Goal: Book appointment/travel/reservation

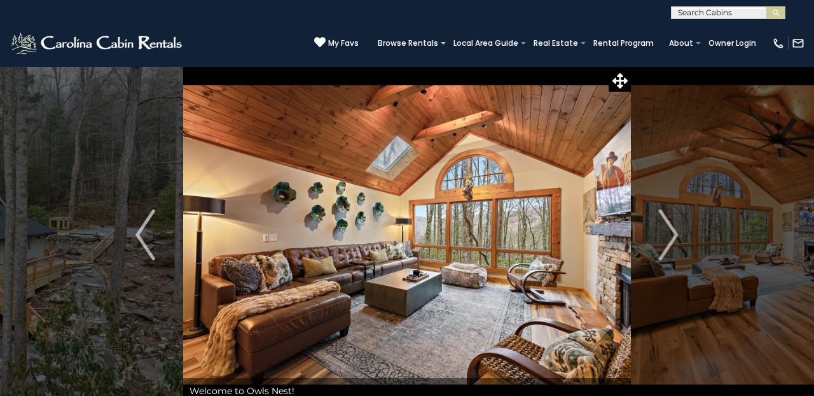
click at [150, 44] on img at bounding box center [98, 43] width 176 height 25
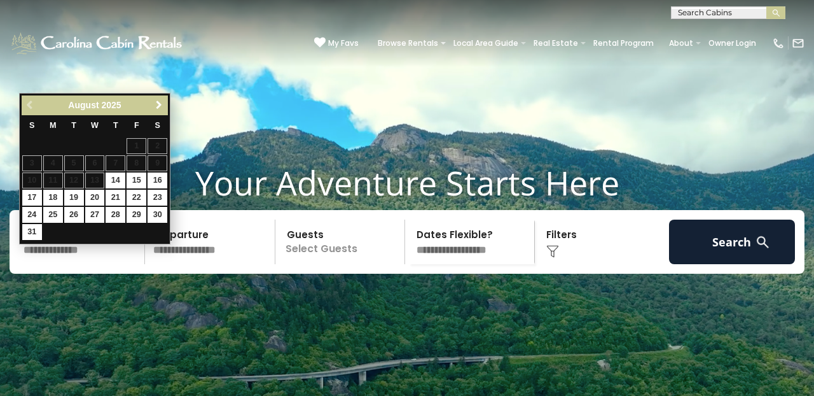
click at [157, 105] on span "Next" at bounding box center [159, 105] width 10 height 10
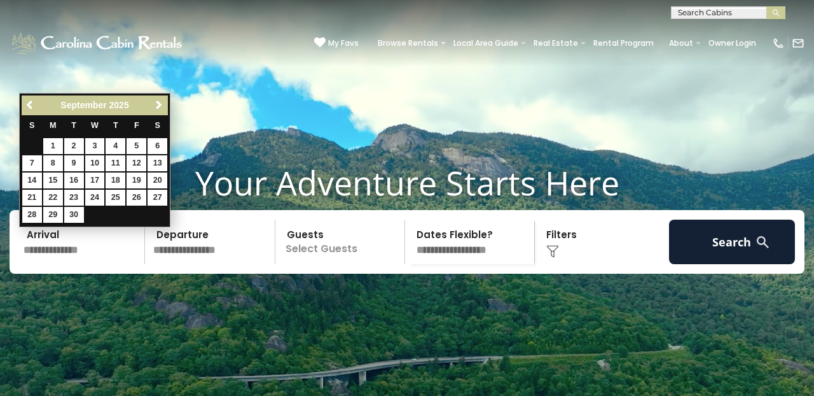
click at [157, 105] on span "Next" at bounding box center [159, 105] width 10 height 10
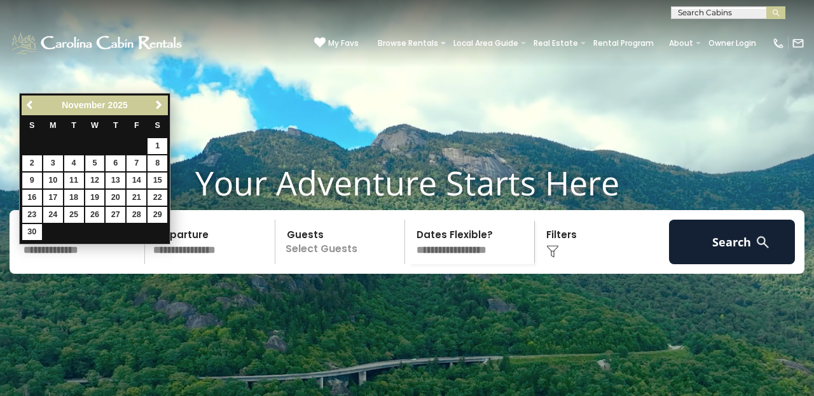
click at [97, 162] on link "5" at bounding box center [95, 163] width 20 height 16
type input "*******"
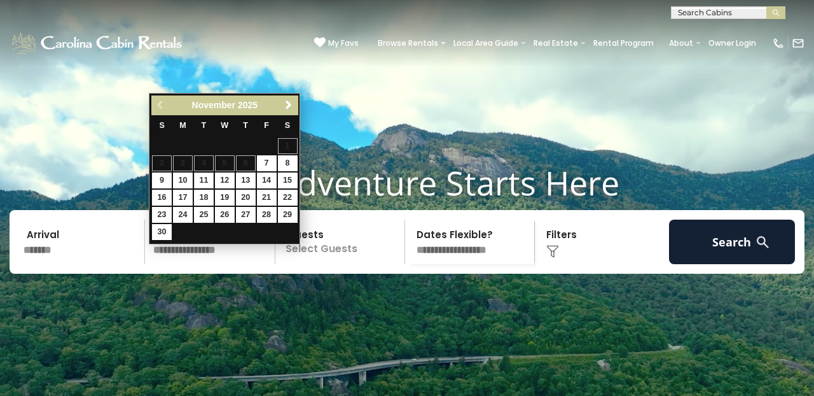
click at [201, 176] on link "11" at bounding box center [204, 180] width 20 height 16
type input "********"
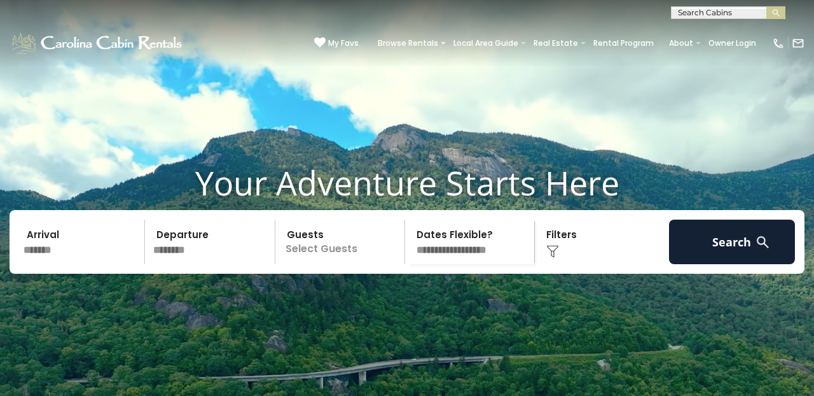
click at [343, 264] on p "Select Guests" at bounding box center [341, 241] width 125 height 45
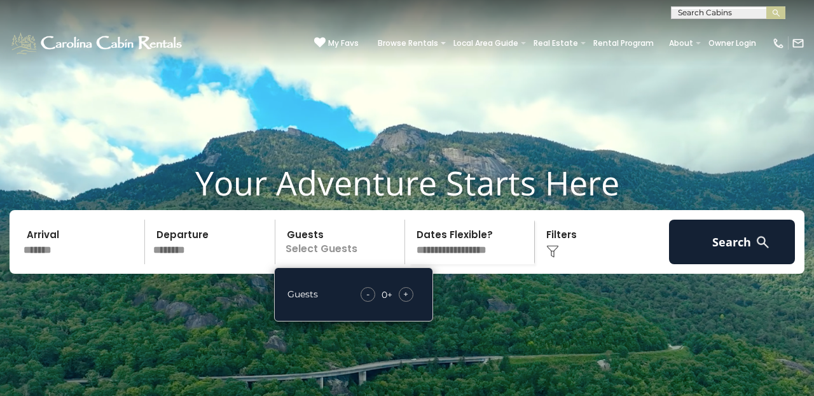
click at [410, 301] on div "+" at bounding box center [406, 294] width 15 height 15
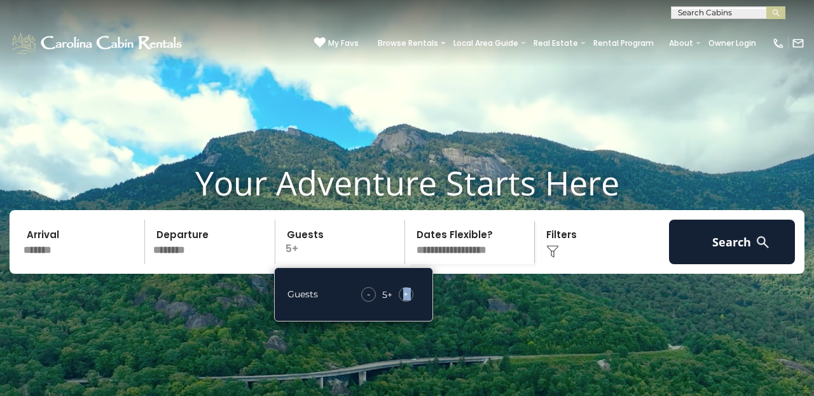
click at [410, 301] on div "+" at bounding box center [406, 294] width 15 height 15
click at [570, 257] on div "Click to Choose" at bounding box center [602, 241] width 126 height 45
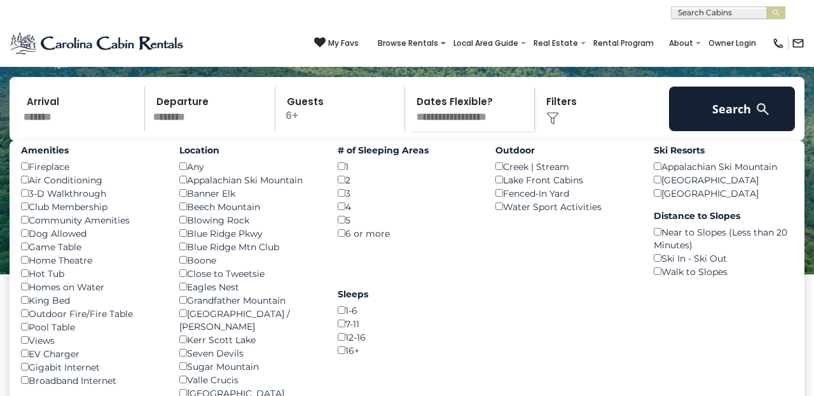
scroll to position [133, 0]
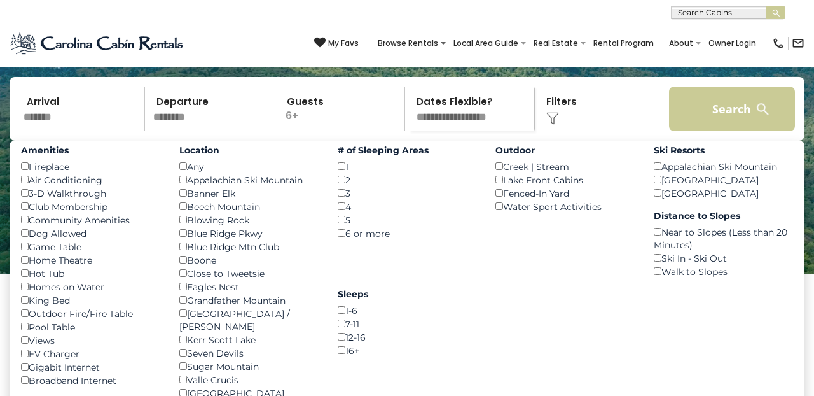
click at [727, 131] on button "Search" at bounding box center [732, 108] width 126 height 45
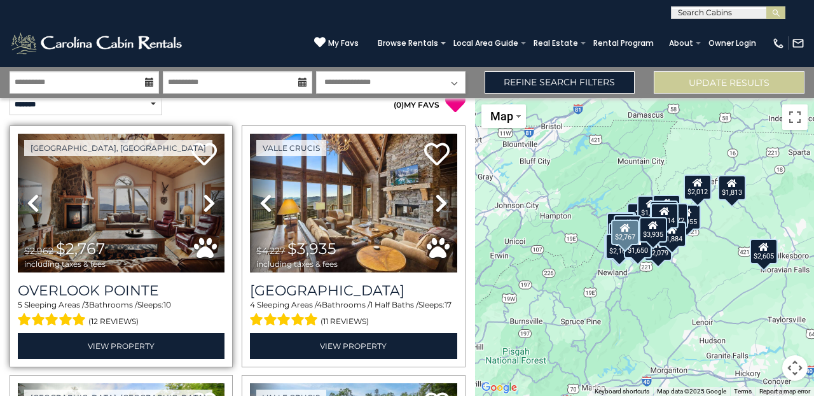
scroll to position [15, 0]
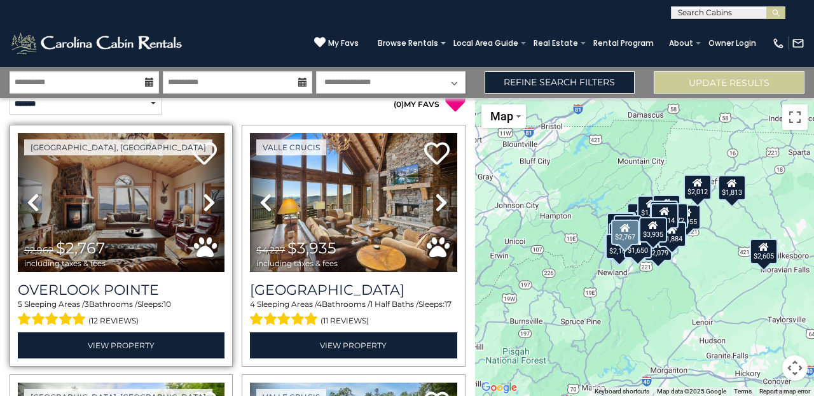
click at [194, 212] on link "Next" at bounding box center [209, 202] width 31 height 139
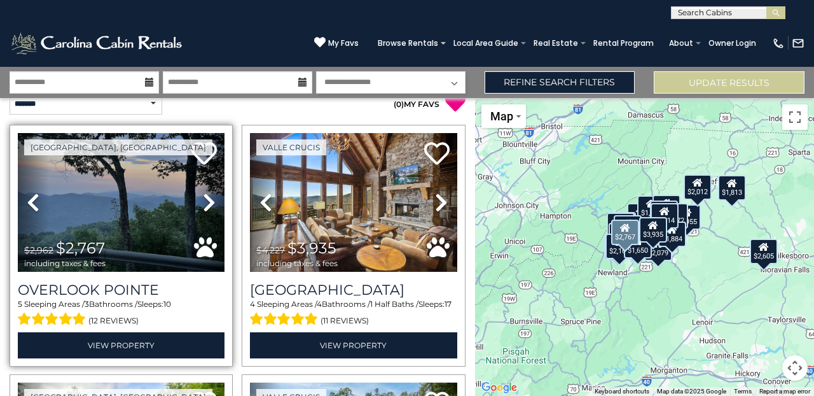
click at [198, 207] on link "Next" at bounding box center [209, 202] width 31 height 139
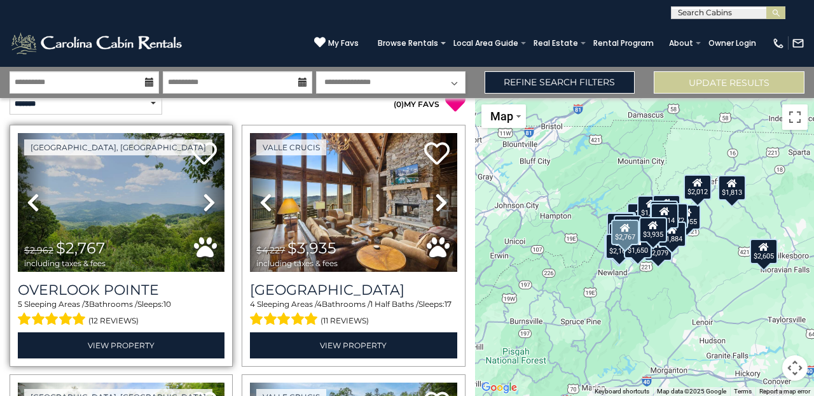
click at [198, 207] on link "Next" at bounding box center [209, 202] width 31 height 139
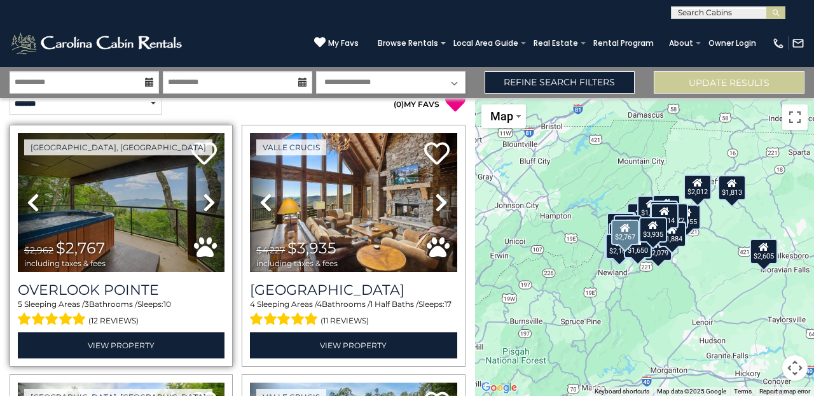
click at [198, 207] on link "Next" at bounding box center [209, 202] width 31 height 139
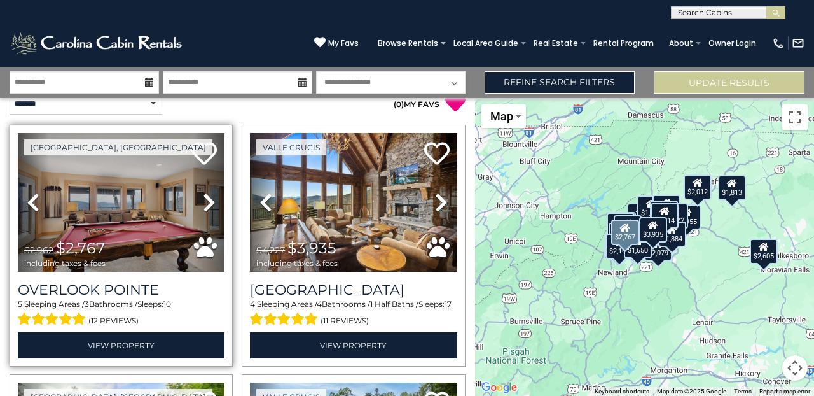
click at [198, 207] on link "Next" at bounding box center [209, 202] width 31 height 139
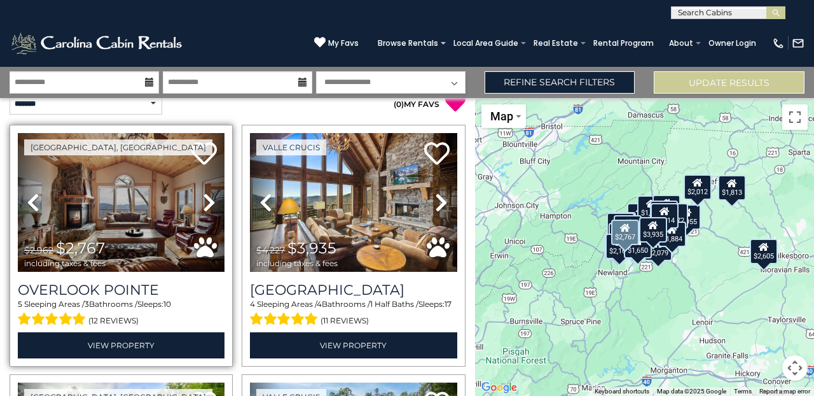
click at [198, 207] on link "Next" at bounding box center [209, 202] width 31 height 139
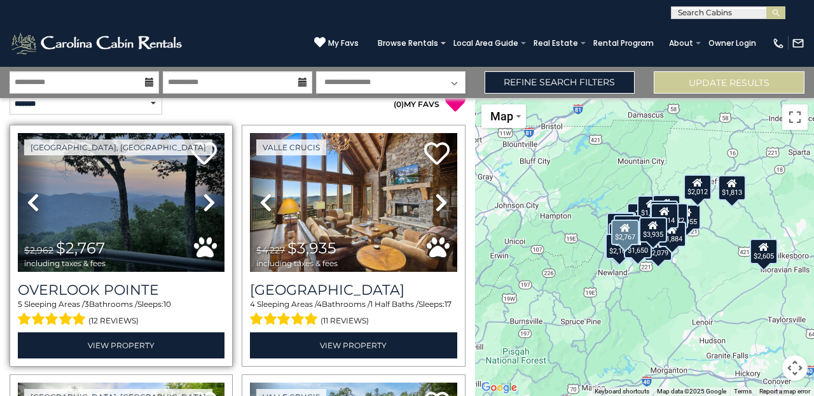
click at [198, 207] on link "Next" at bounding box center [209, 202] width 31 height 139
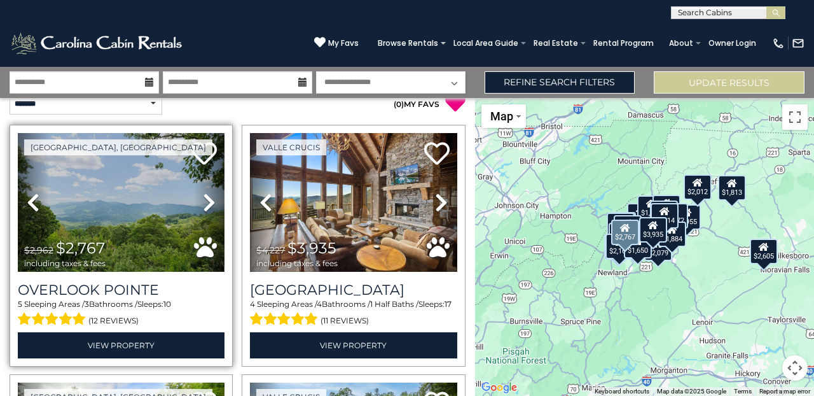
click at [198, 207] on link "Next" at bounding box center [209, 202] width 31 height 139
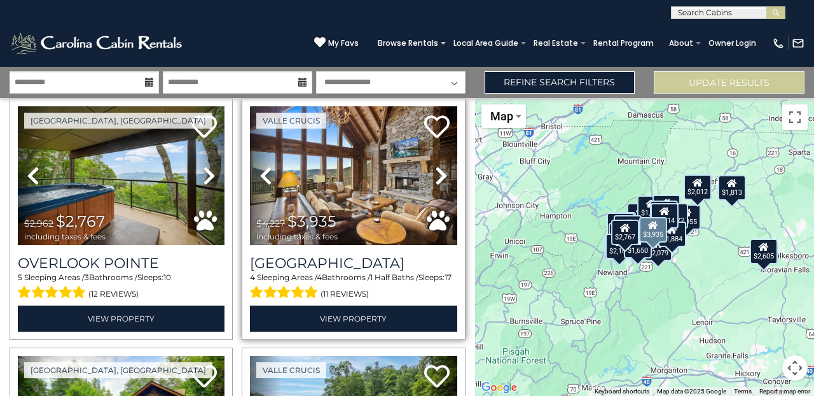
scroll to position [22, 0]
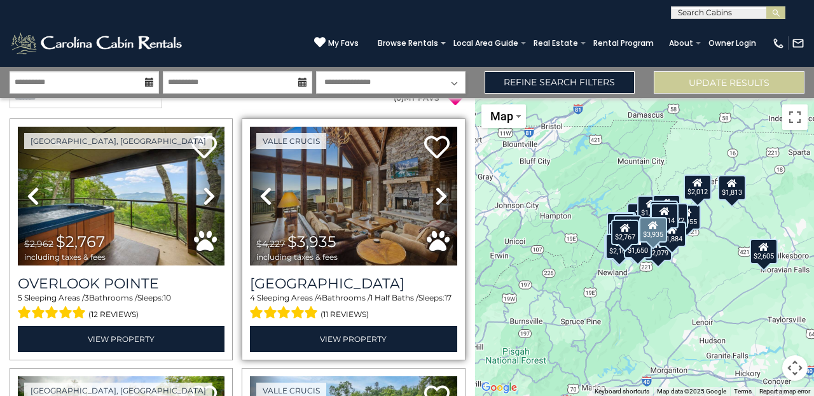
click at [439, 194] on icon at bounding box center [441, 196] width 13 height 20
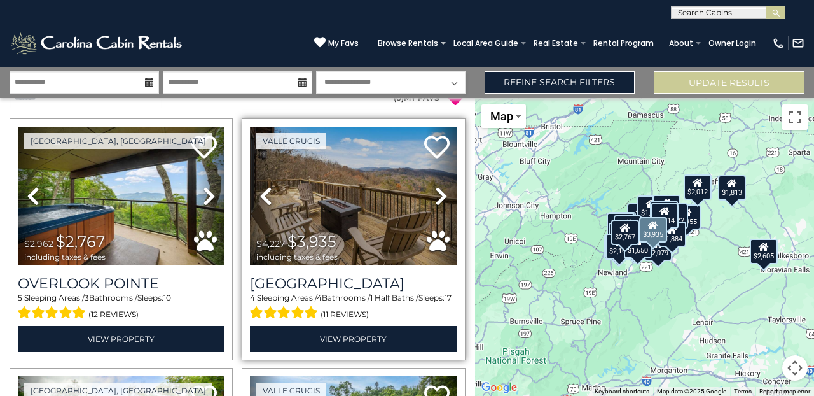
click at [439, 194] on icon at bounding box center [441, 196] width 13 height 20
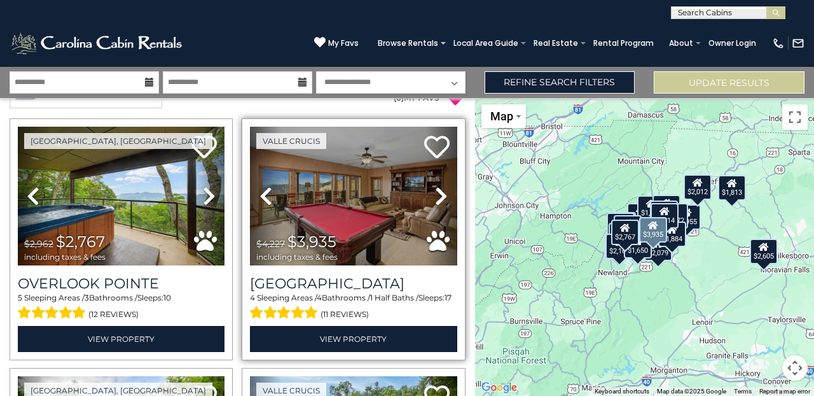
click at [439, 194] on icon at bounding box center [441, 196] width 13 height 20
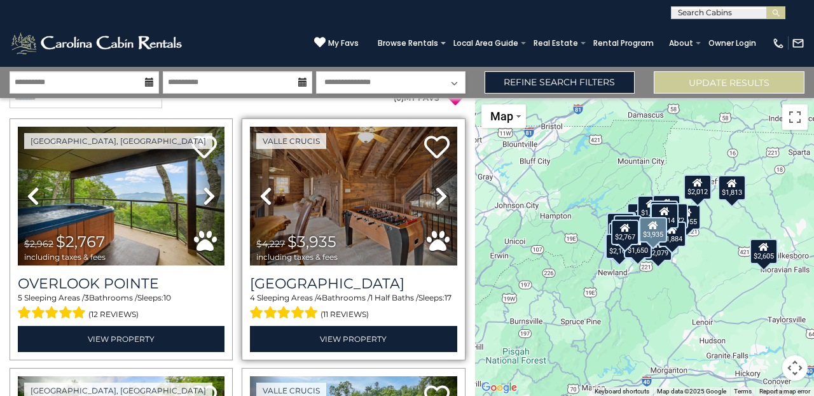
click at [439, 194] on icon at bounding box center [441, 196] width 13 height 20
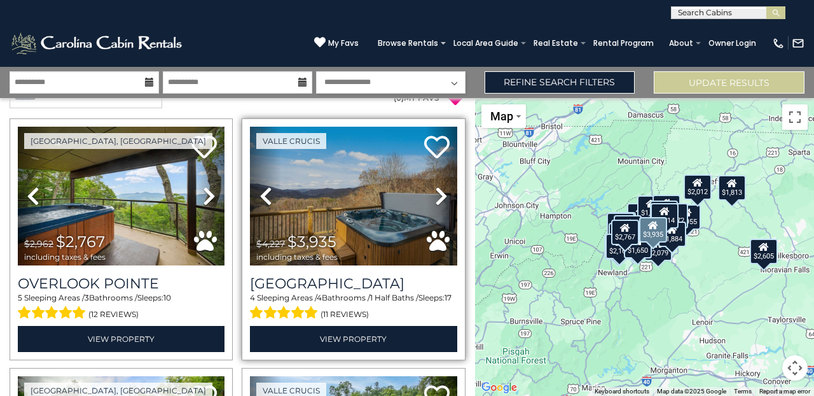
click at [439, 194] on icon at bounding box center [441, 196] width 13 height 20
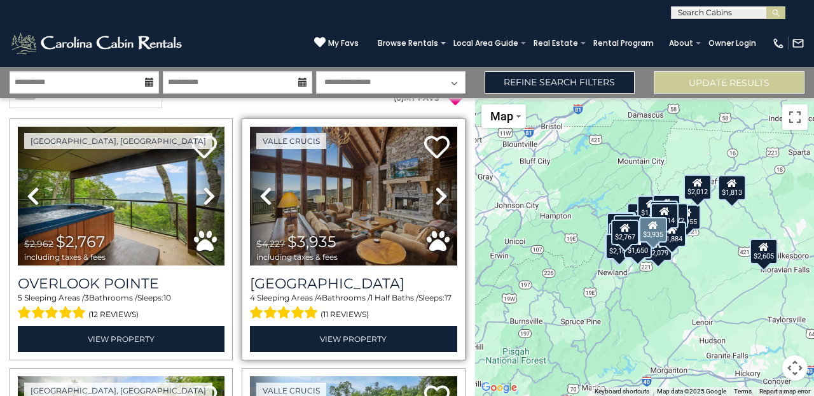
click at [439, 194] on icon at bounding box center [441, 196] width 13 height 20
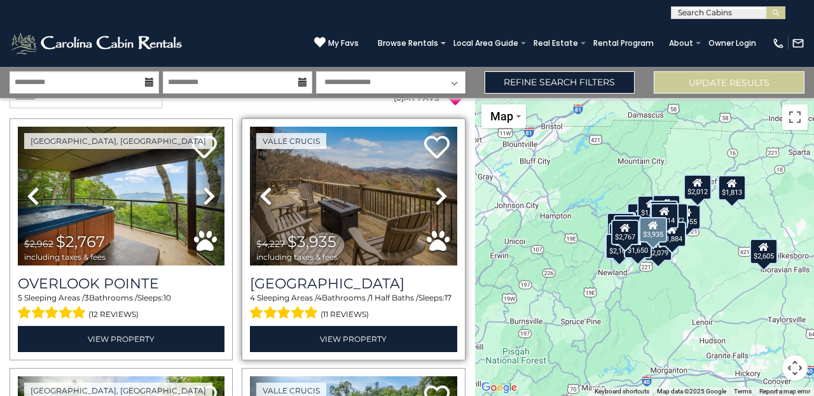
click at [439, 194] on icon at bounding box center [441, 196] width 13 height 20
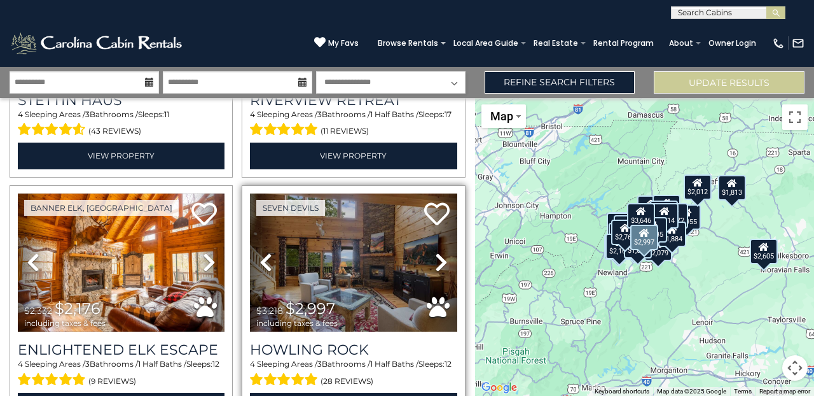
scroll to position [462, 0]
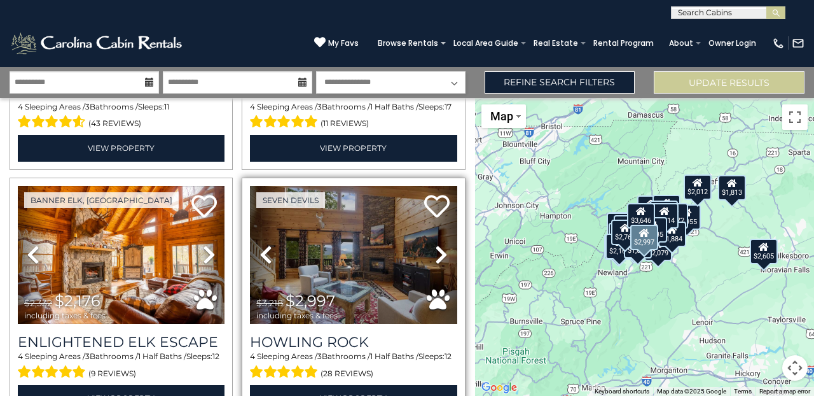
click at [439, 247] on icon at bounding box center [441, 254] width 13 height 20
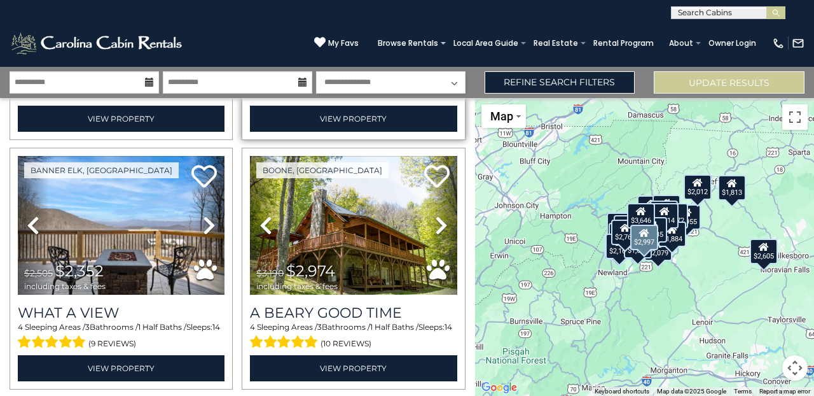
scroll to position [742, 0]
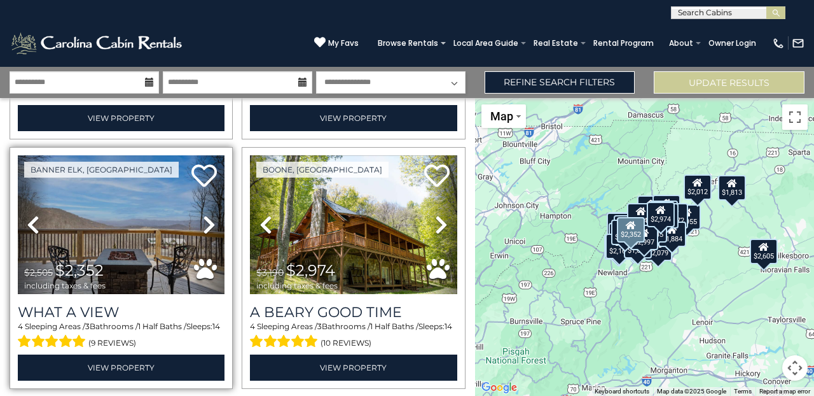
click at [207, 223] on icon at bounding box center [209, 224] width 13 height 20
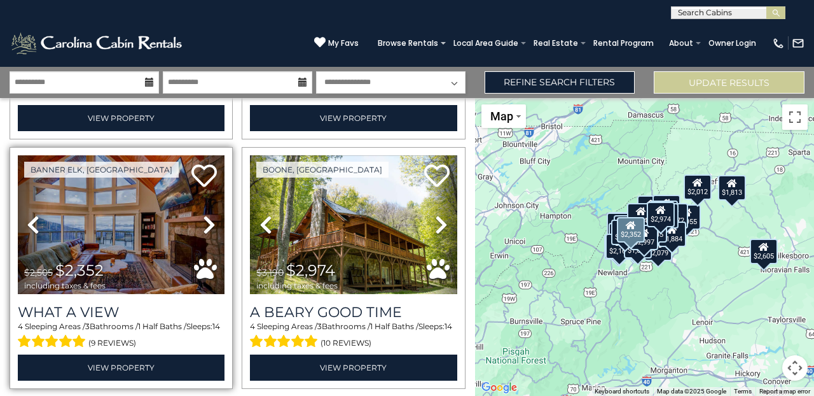
click at [207, 223] on icon at bounding box center [209, 224] width 13 height 20
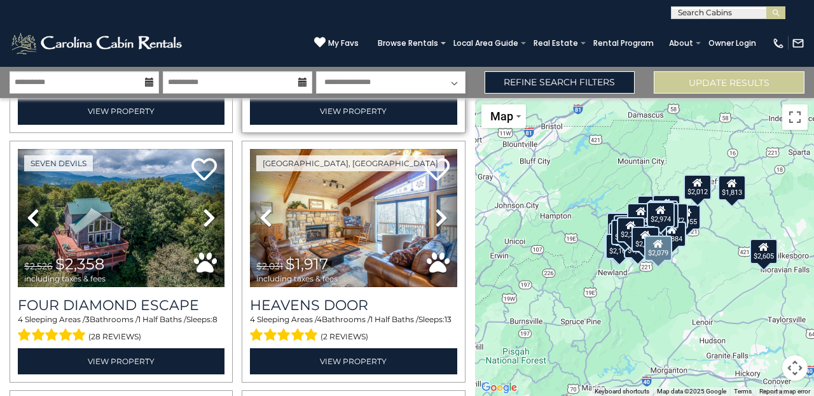
scroll to position [1502, 0]
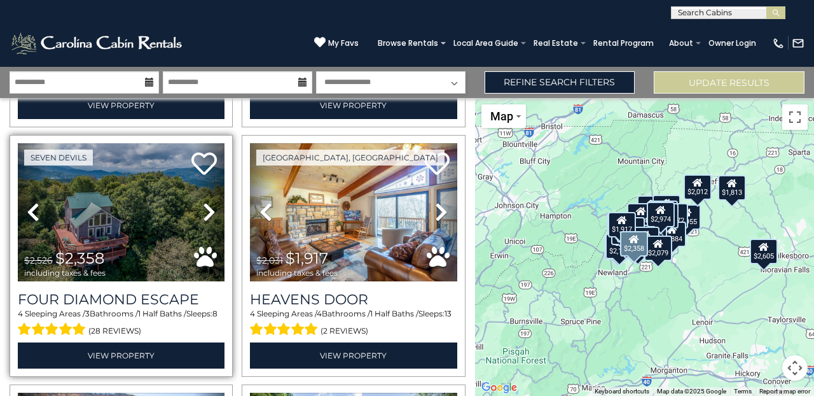
click at [202, 209] on link "Next" at bounding box center [209, 212] width 31 height 139
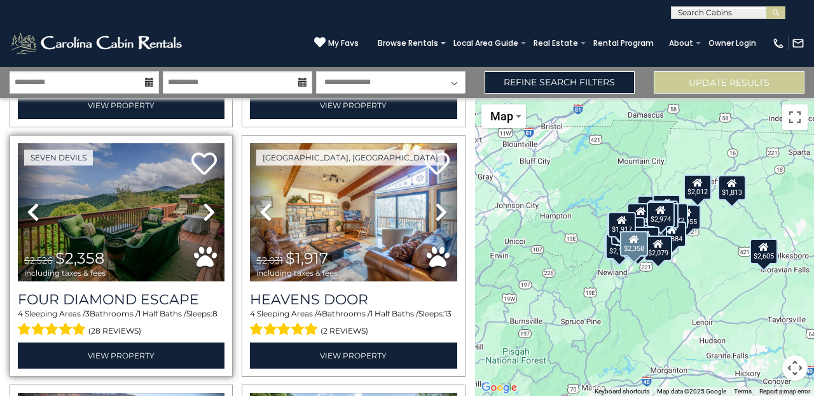
click at [202, 209] on link "Next" at bounding box center [209, 212] width 31 height 139
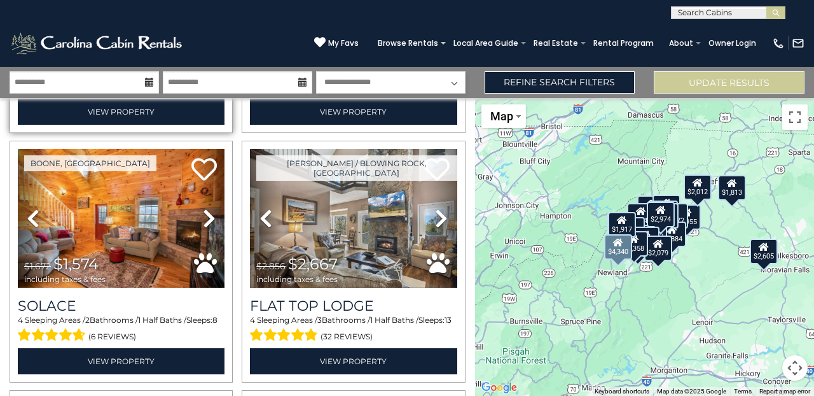
scroll to position [1996, 0]
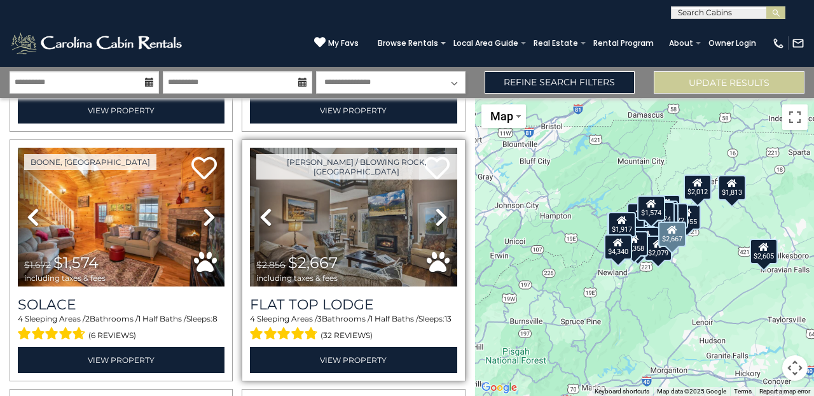
click at [439, 212] on icon at bounding box center [441, 217] width 13 height 20
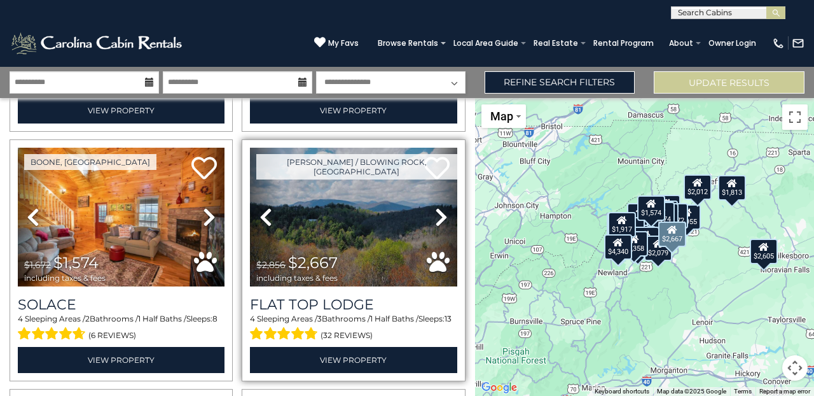
click at [439, 212] on icon at bounding box center [441, 217] width 13 height 20
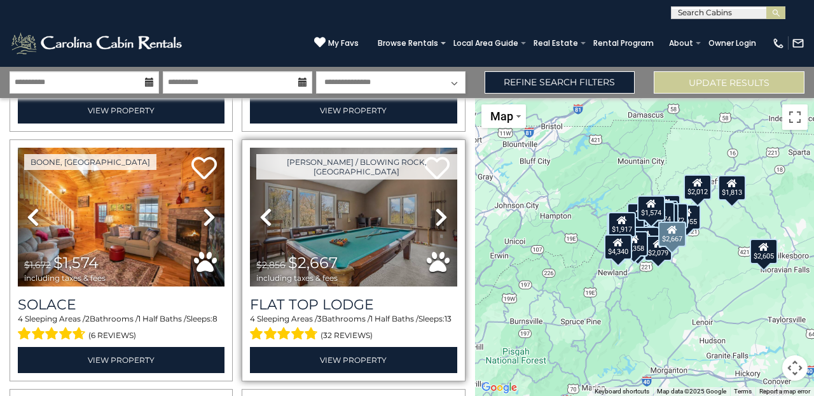
click at [439, 212] on icon at bounding box center [441, 217] width 13 height 20
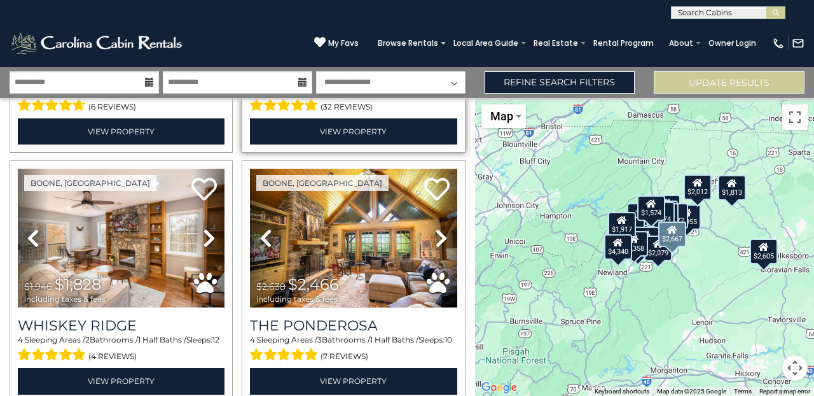
scroll to position [2225, 0]
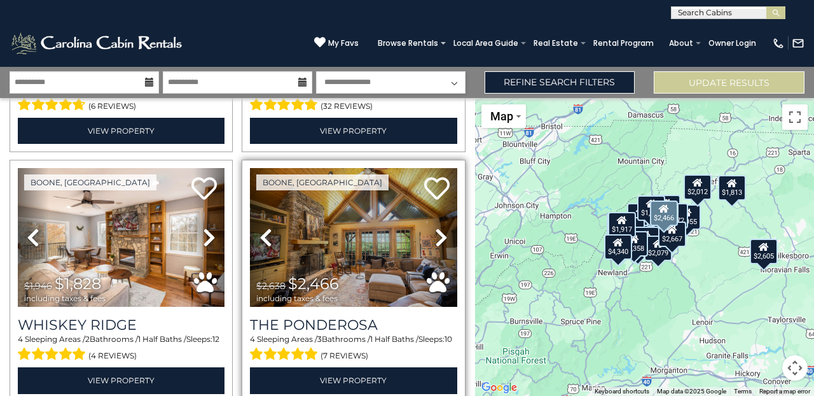
click at [438, 228] on icon at bounding box center [441, 237] width 13 height 20
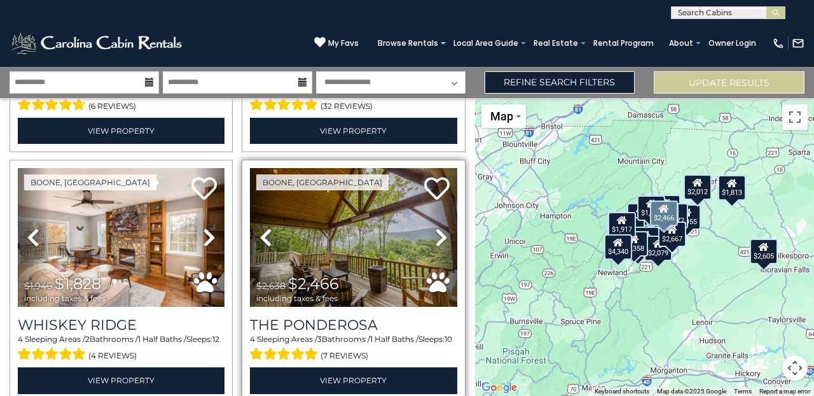
click at [438, 228] on icon at bounding box center [441, 237] width 13 height 20
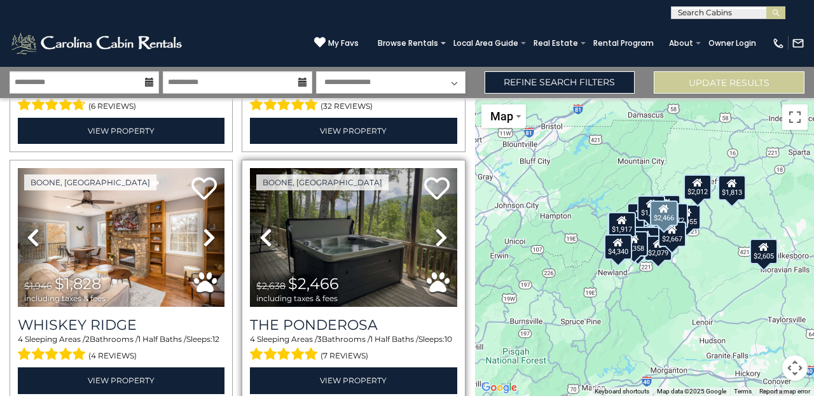
click at [438, 228] on icon at bounding box center [441, 237] width 13 height 20
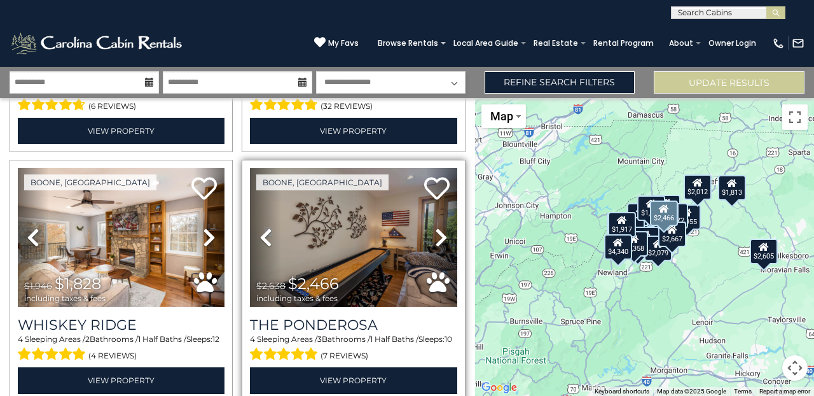
click at [438, 228] on icon at bounding box center [441, 237] width 13 height 20
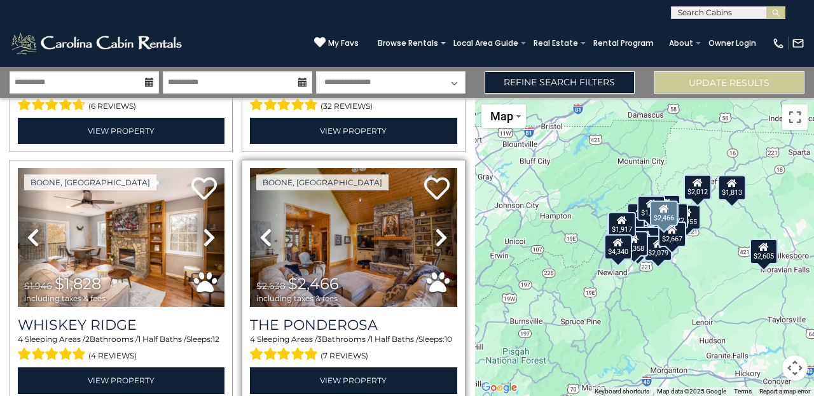
click at [438, 228] on icon at bounding box center [441, 237] width 13 height 20
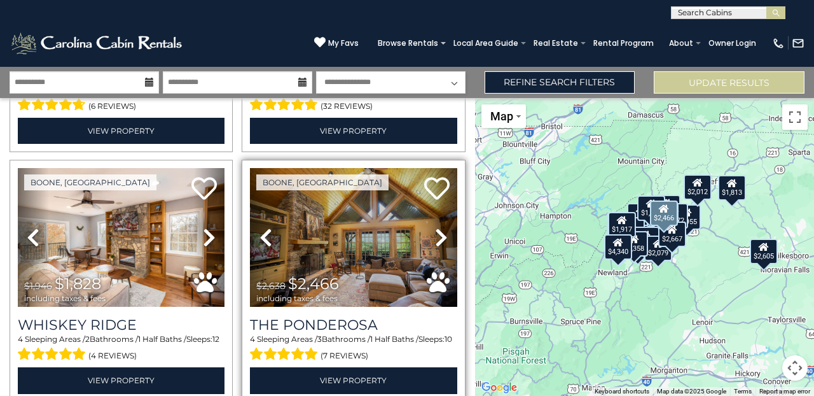
click at [438, 228] on icon at bounding box center [441, 237] width 13 height 20
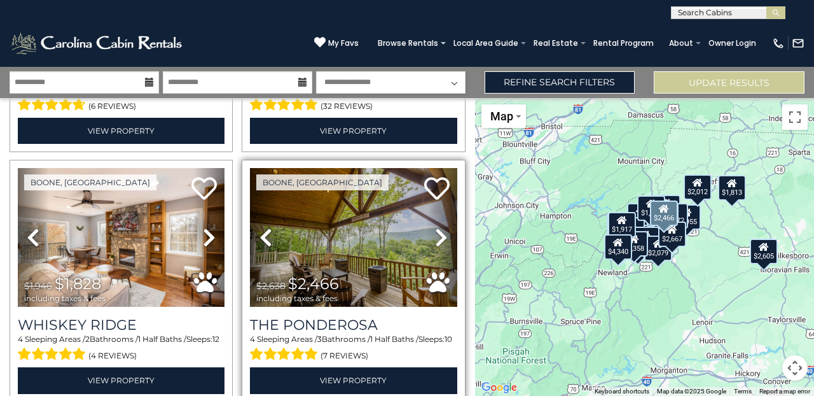
click at [438, 228] on icon at bounding box center [441, 237] width 13 height 20
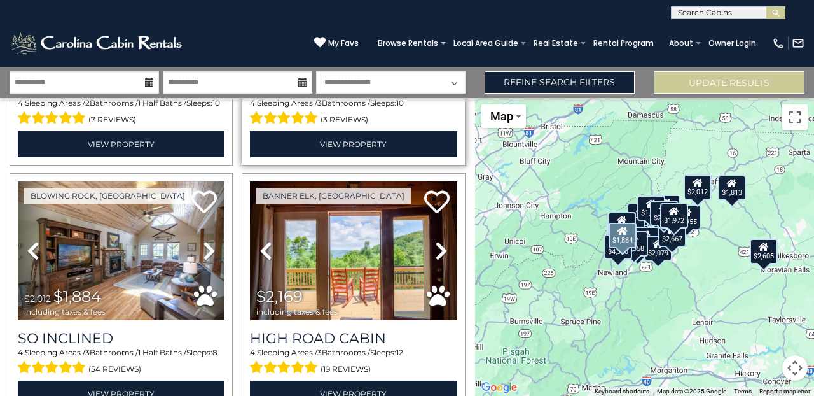
scroll to position [2961, 0]
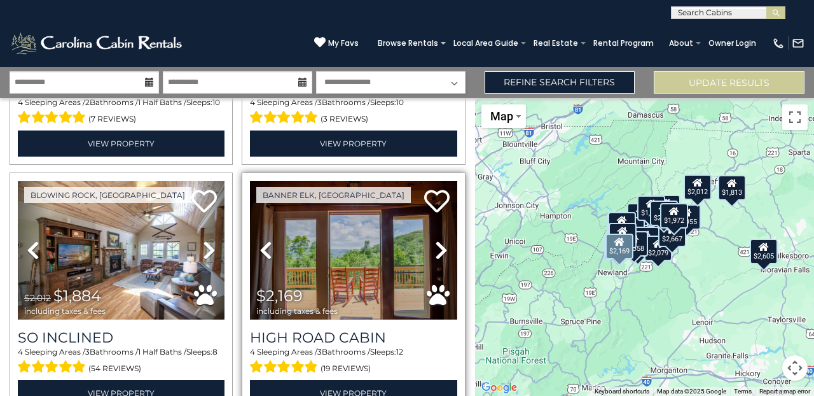
click at [435, 244] on icon at bounding box center [441, 250] width 13 height 20
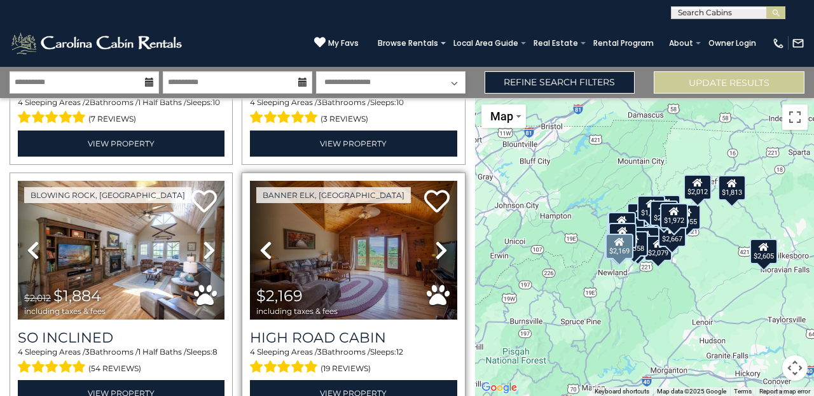
click at [435, 244] on icon at bounding box center [441, 250] width 13 height 20
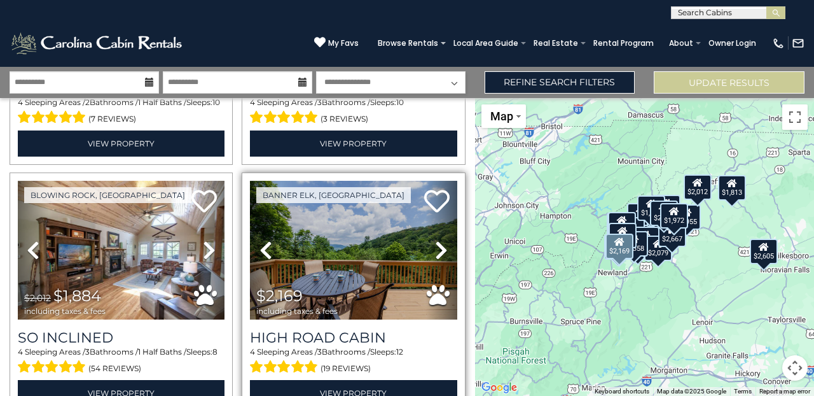
click at [435, 244] on icon at bounding box center [441, 250] width 13 height 20
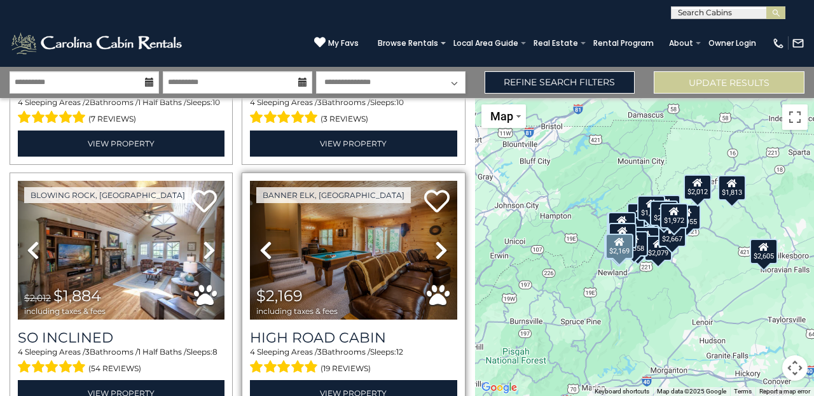
click at [435, 244] on icon at bounding box center [441, 250] width 13 height 20
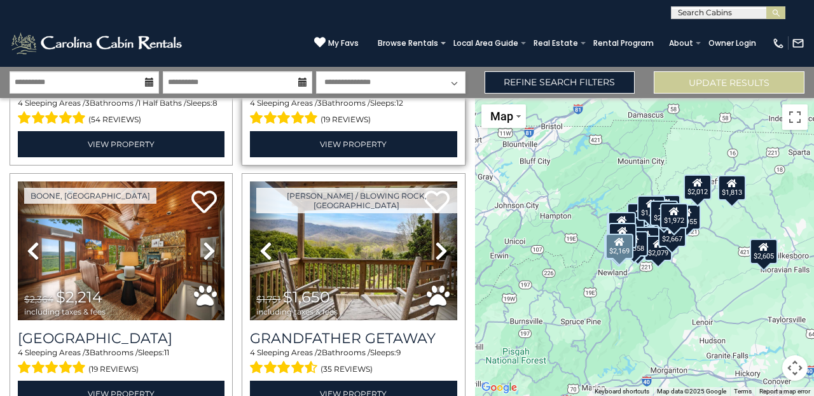
scroll to position [3211, 0]
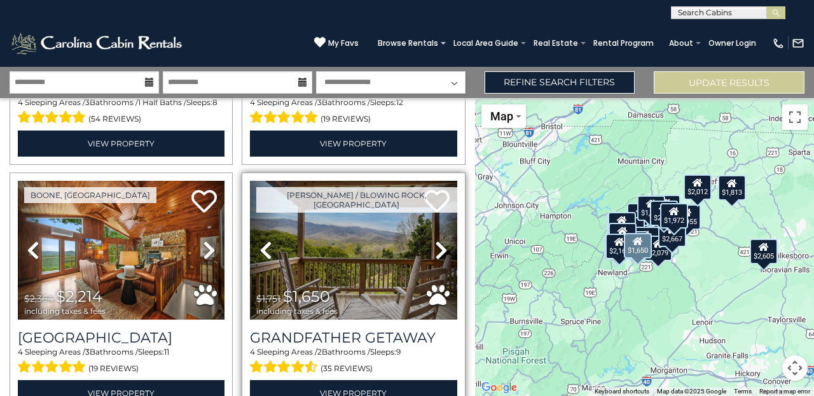
click at [448, 240] on icon at bounding box center [441, 250] width 13 height 20
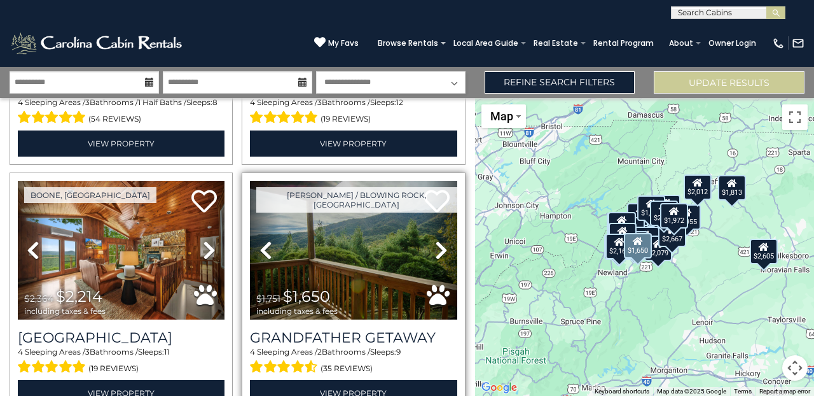
click at [448, 240] on icon at bounding box center [441, 250] width 13 height 20
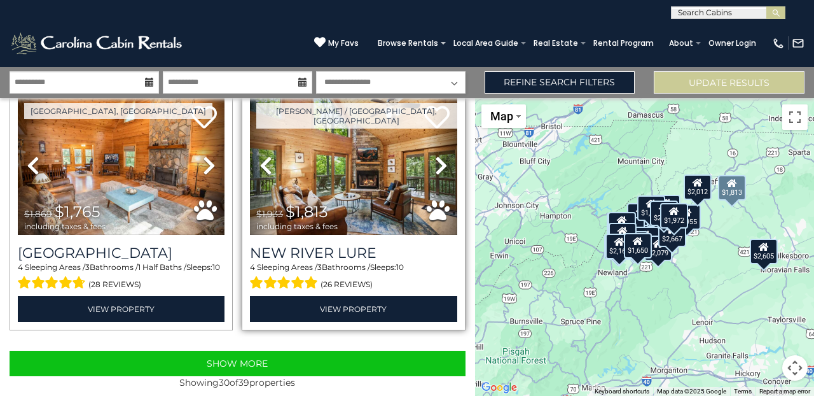
scroll to position [0, 0]
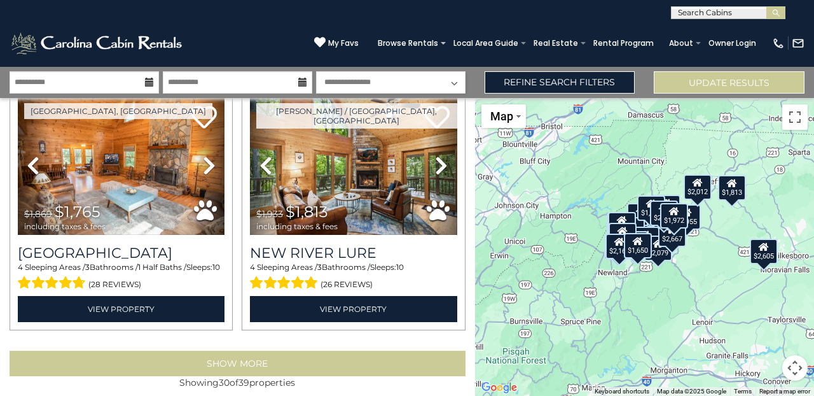
click at [366, 350] on button "Show More" at bounding box center [238, 362] width 456 height 25
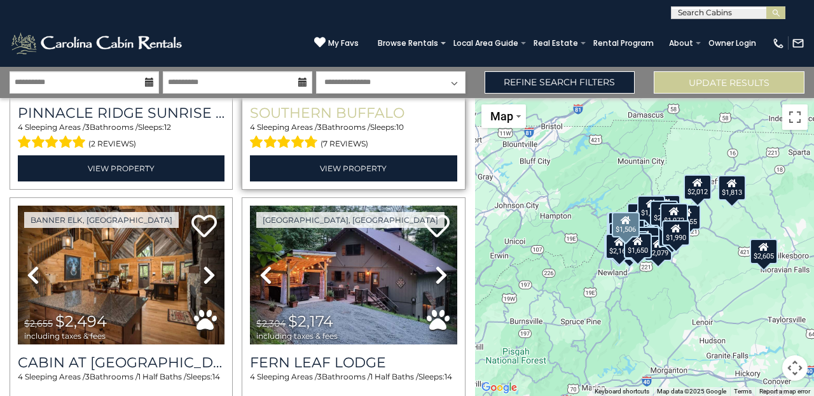
scroll to position [4184, 0]
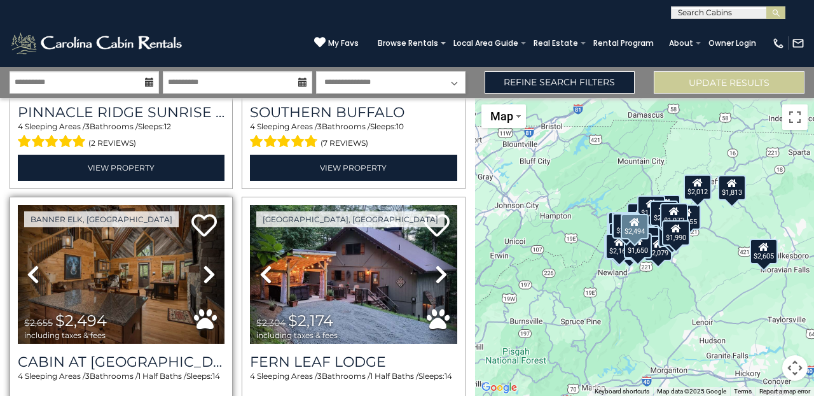
click at [209, 264] on icon at bounding box center [209, 274] width 13 height 20
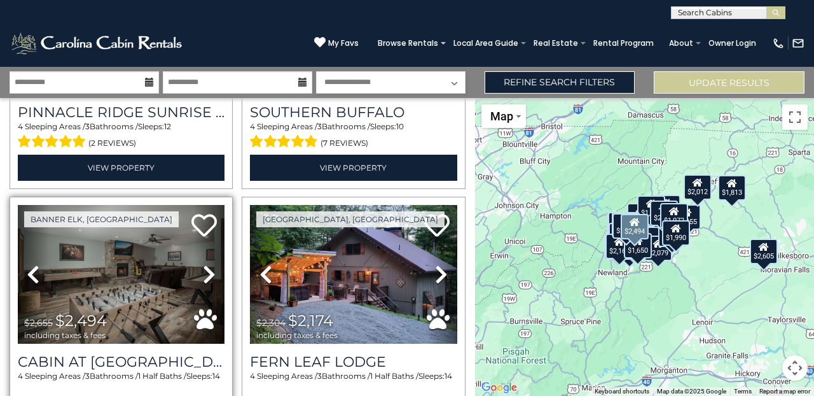
click at [209, 264] on icon at bounding box center [209, 274] width 13 height 20
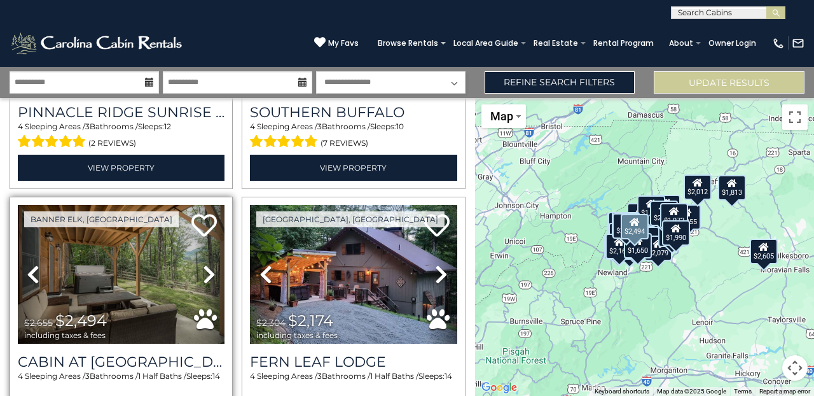
click at [209, 264] on icon at bounding box center [209, 274] width 13 height 20
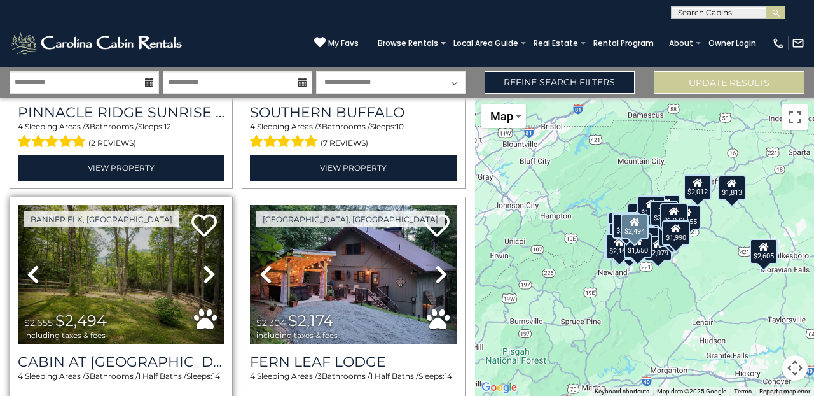
click at [209, 264] on icon at bounding box center [209, 274] width 13 height 20
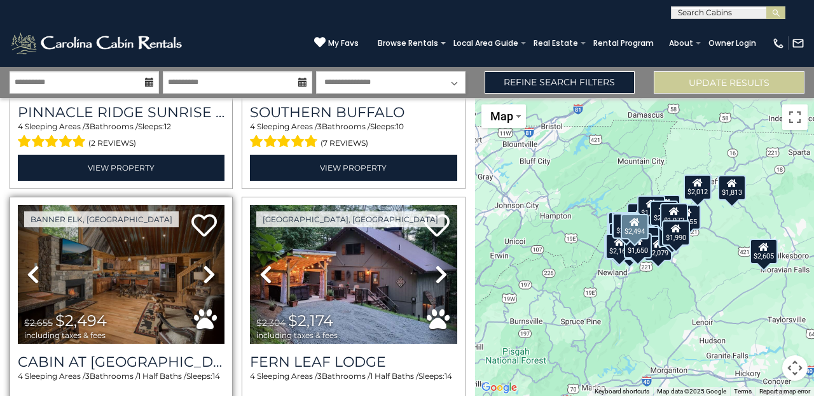
click at [209, 264] on icon at bounding box center [209, 274] width 13 height 20
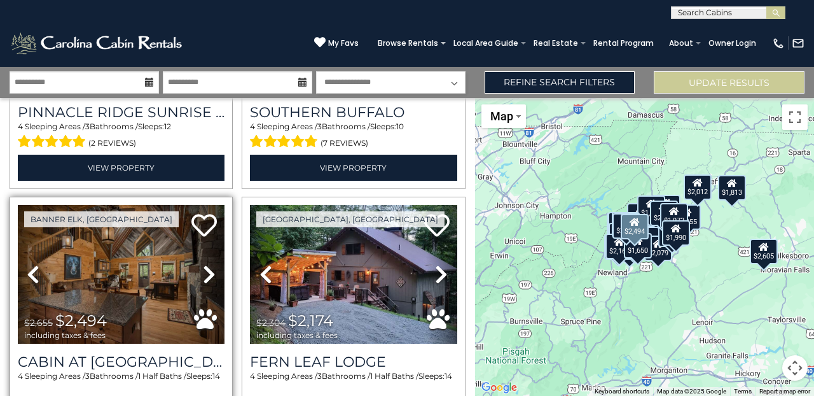
click at [209, 264] on icon at bounding box center [209, 274] width 13 height 20
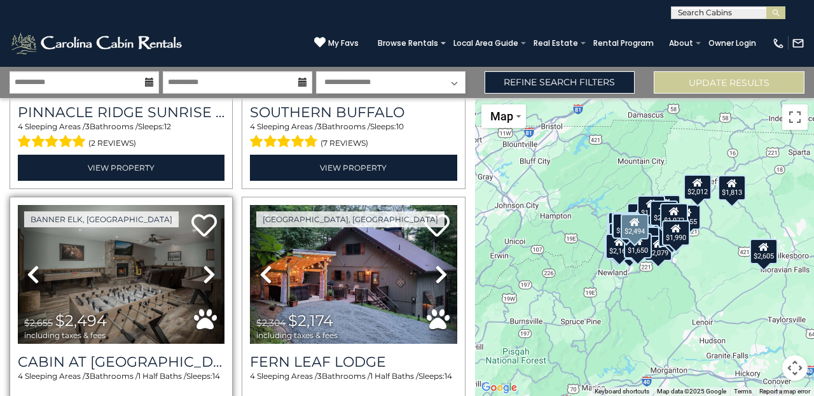
click at [209, 264] on icon at bounding box center [209, 274] width 13 height 20
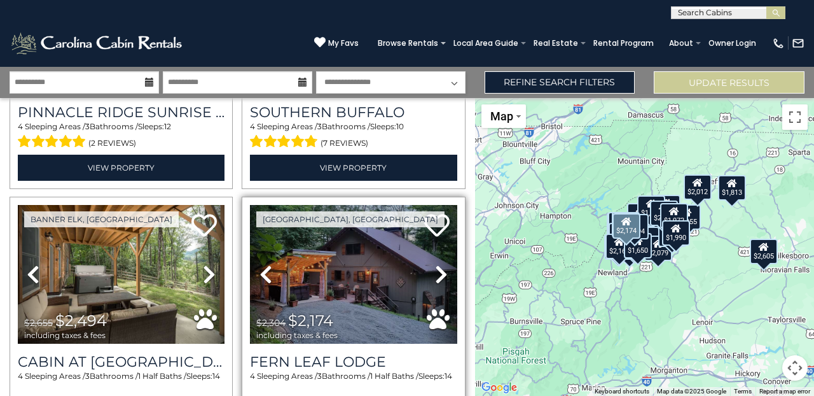
click at [439, 264] on icon at bounding box center [441, 274] width 13 height 20
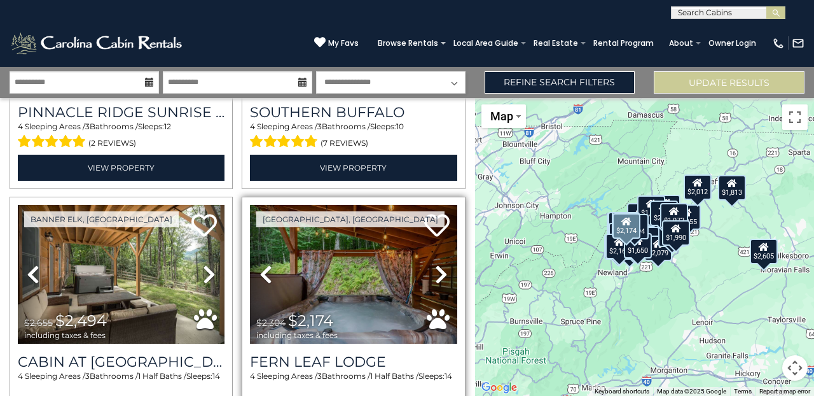
click at [439, 264] on icon at bounding box center [441, 274] width 13 height 20
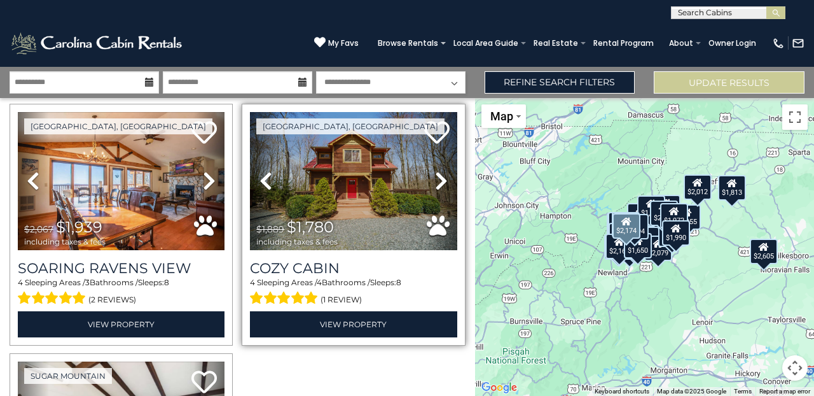
scroll to position [4528, 0]
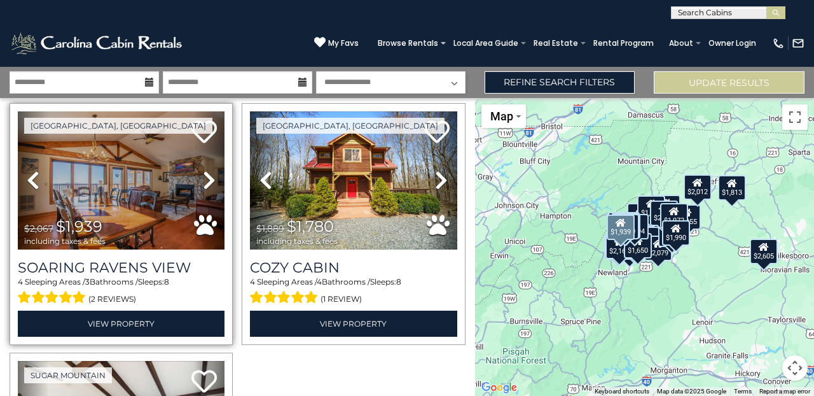
click at [205, 170] on icon at bounding box center [209, 180] width 13 height 20
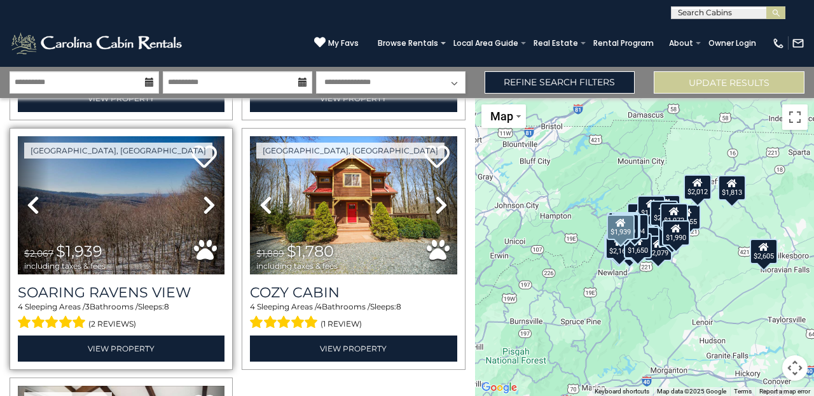
scroll to position [4499, 0]
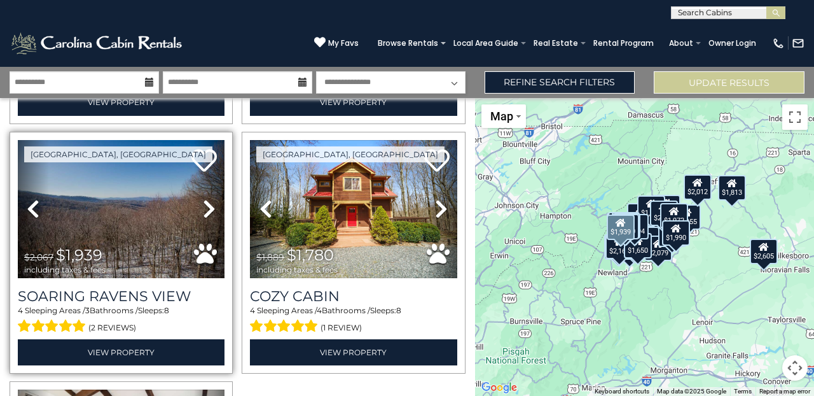
click at [211, 198] on icon at bounding box center [209, 208] width 13 height 20
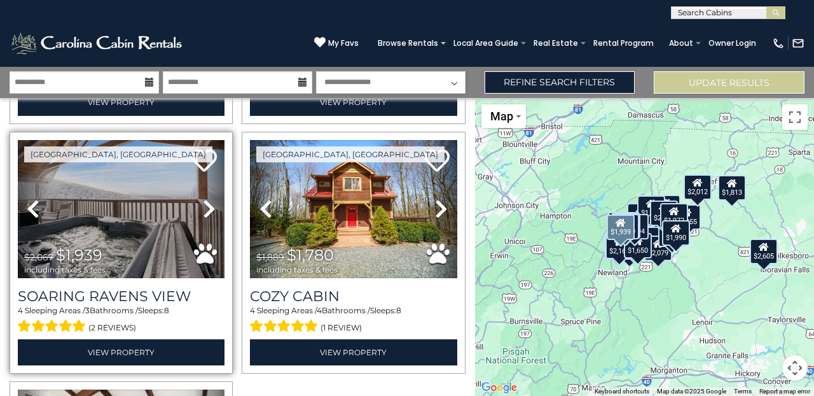
click at [211, 198] on icon at bounding box center [209, 208] width 13 height 20
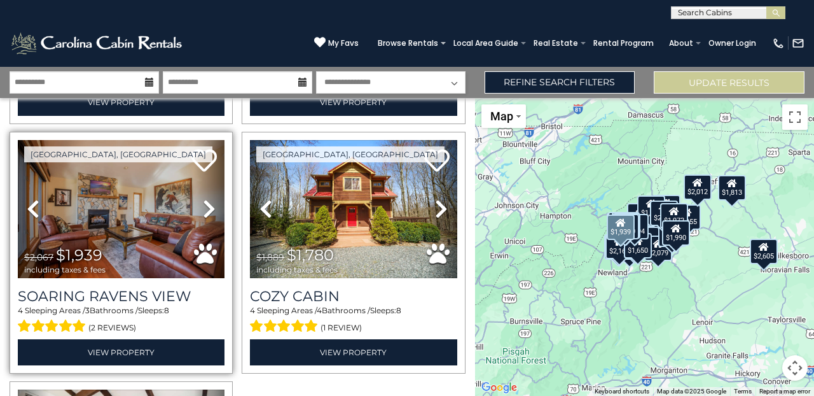
click at [211, 198] on icon at bounding box center [209, 208] width 13 height 20
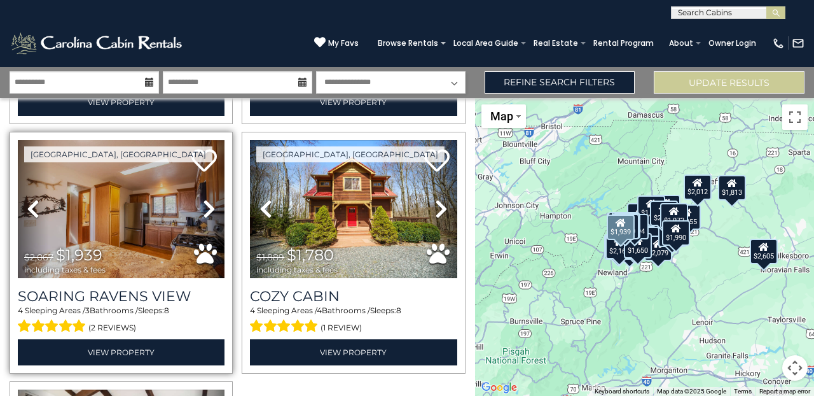
click at [211, 198] on icon at bounding box center [209, 208] width 13 height 20
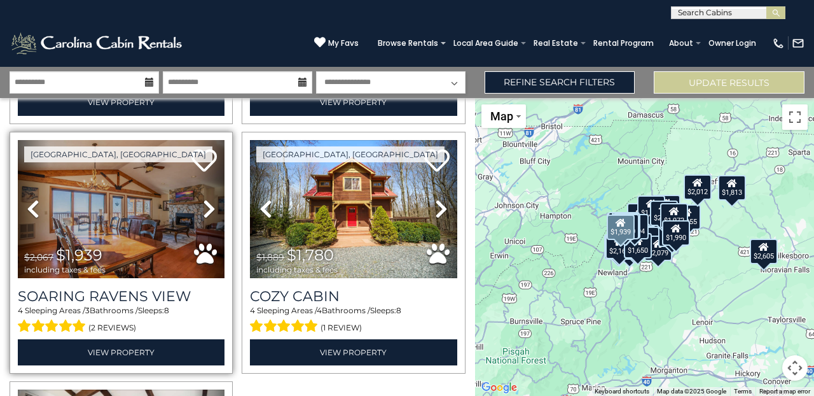
click at [152, 196] on img at bounding box center [121, 209] width 207 height 139
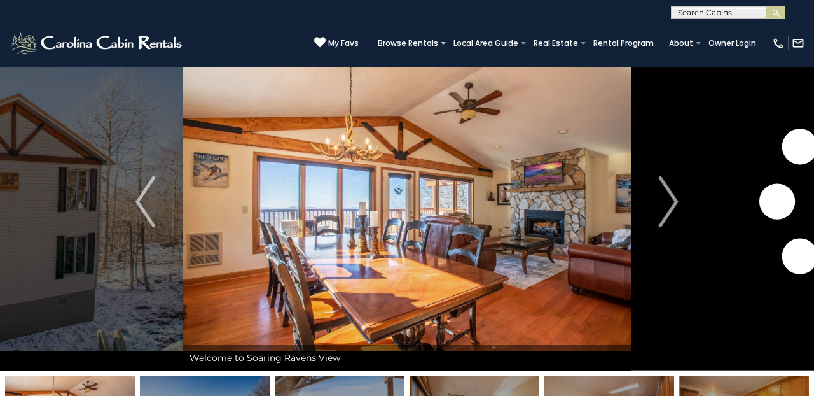
scroll to position [25, 0]
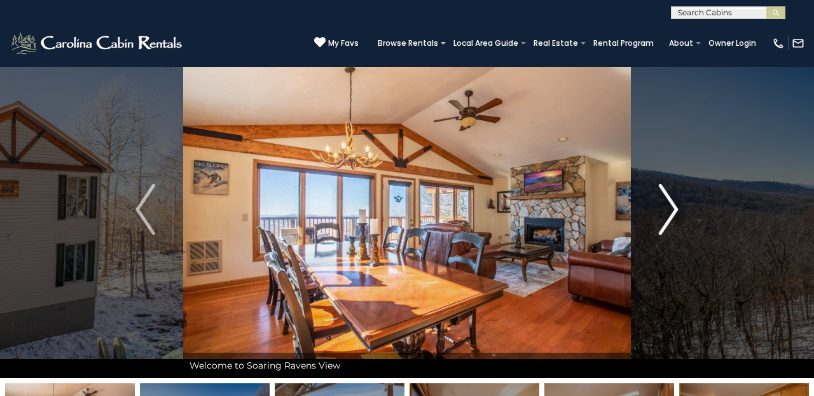
click at [670, 207] on img "Next" at bounding box center [668, 209] width 19 height 51
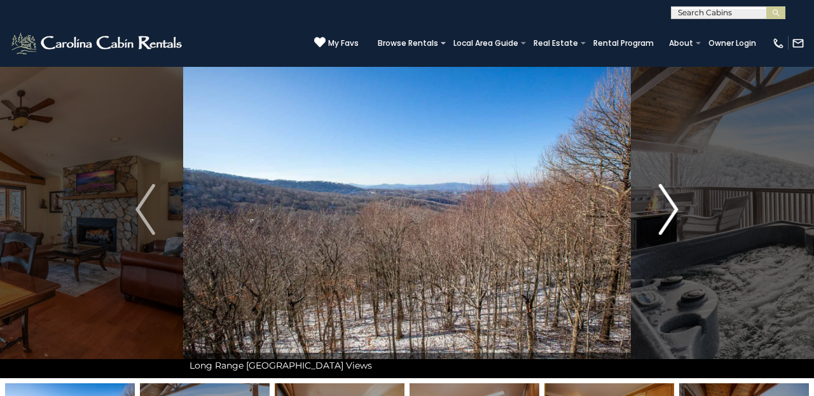
click at [670, 207] on img "Next" at bounding box center [668, 209] width 19 height 51
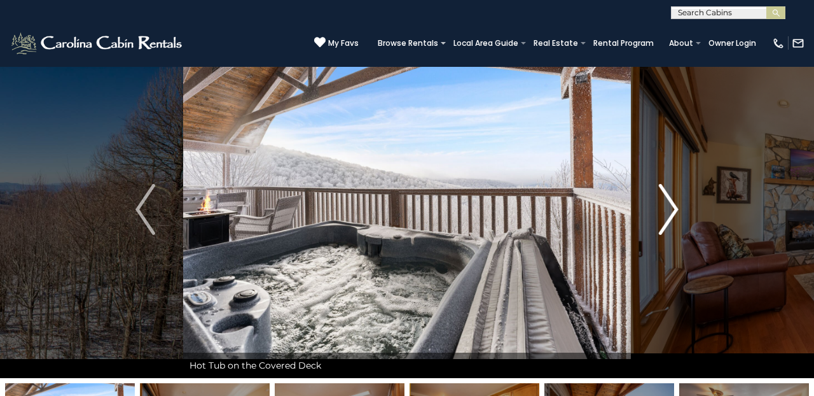
click at [670, 204] on img "Next" at bounding box center [668, 209] width 19 height 51
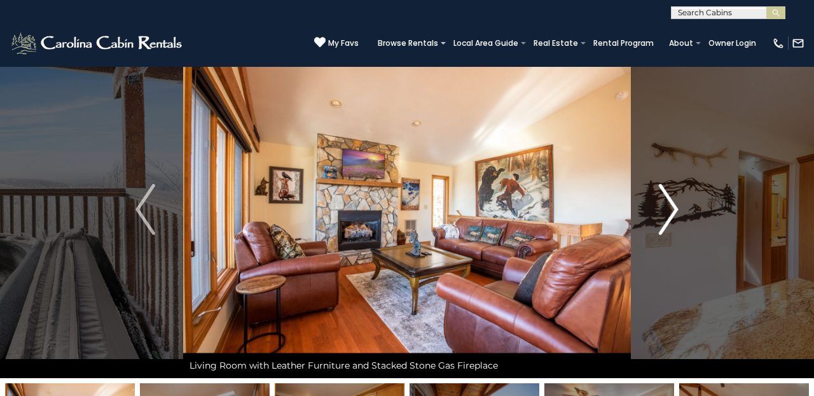
click at [674, 202] on img "Next" at bounding box center [668, 209] width 19 height 51
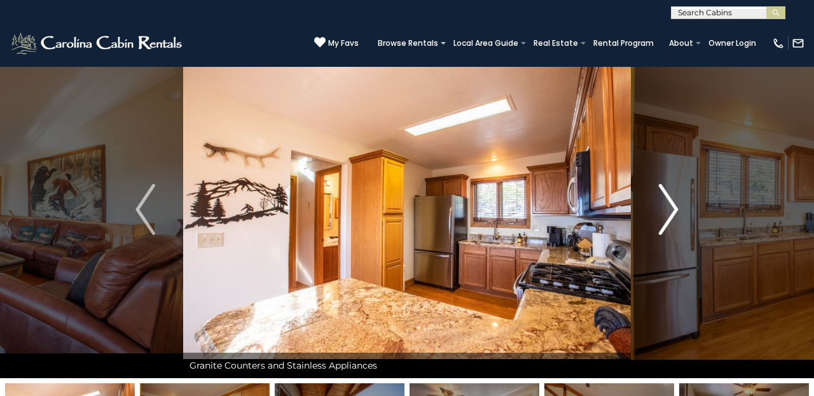
click at [674, 202] on img "Next" at bounding box center [668, 209] width 19 height 51
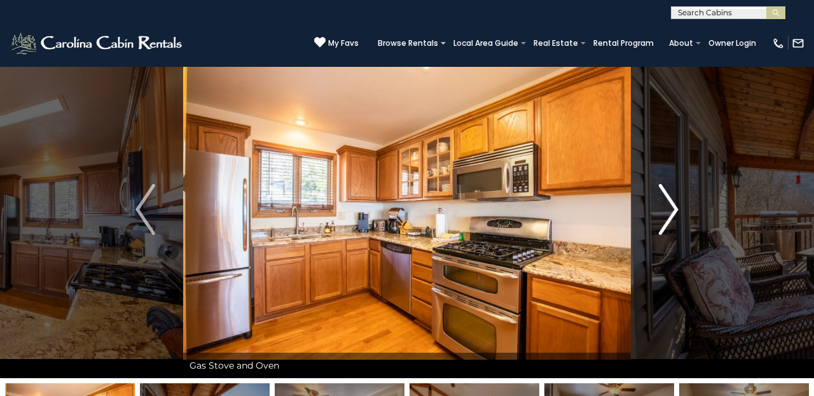
click at [674, 202] on img "Next" at bounding box center [668, 209] width 19 height 51
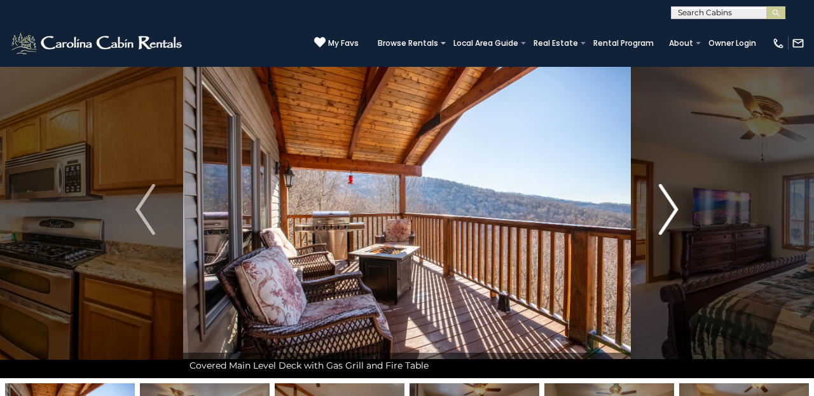
click at [674, 202] on img "Next" at bounding box center [668, 209] width 19 height 51
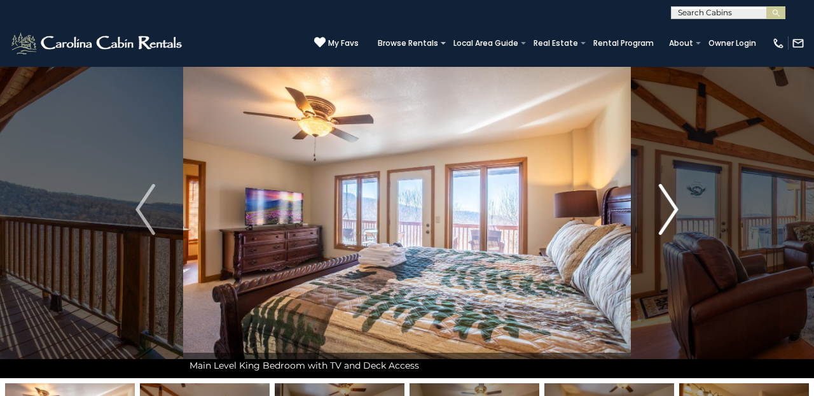
click at [674, 202] on img "Next" at bounding box center [668, 209] width 19 height 51
